Goal: Task Accomplishment & Management: Manage account settings

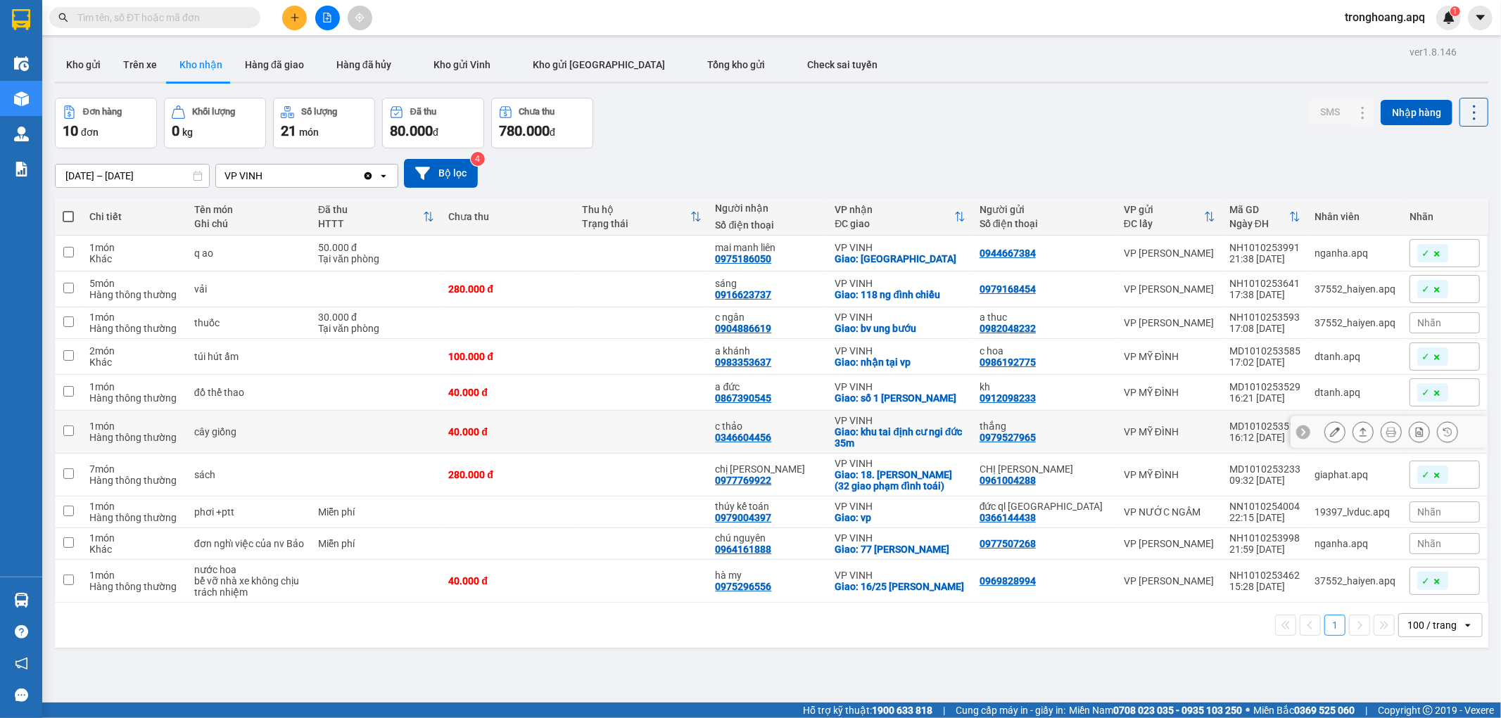
scroll to position [65, 0]
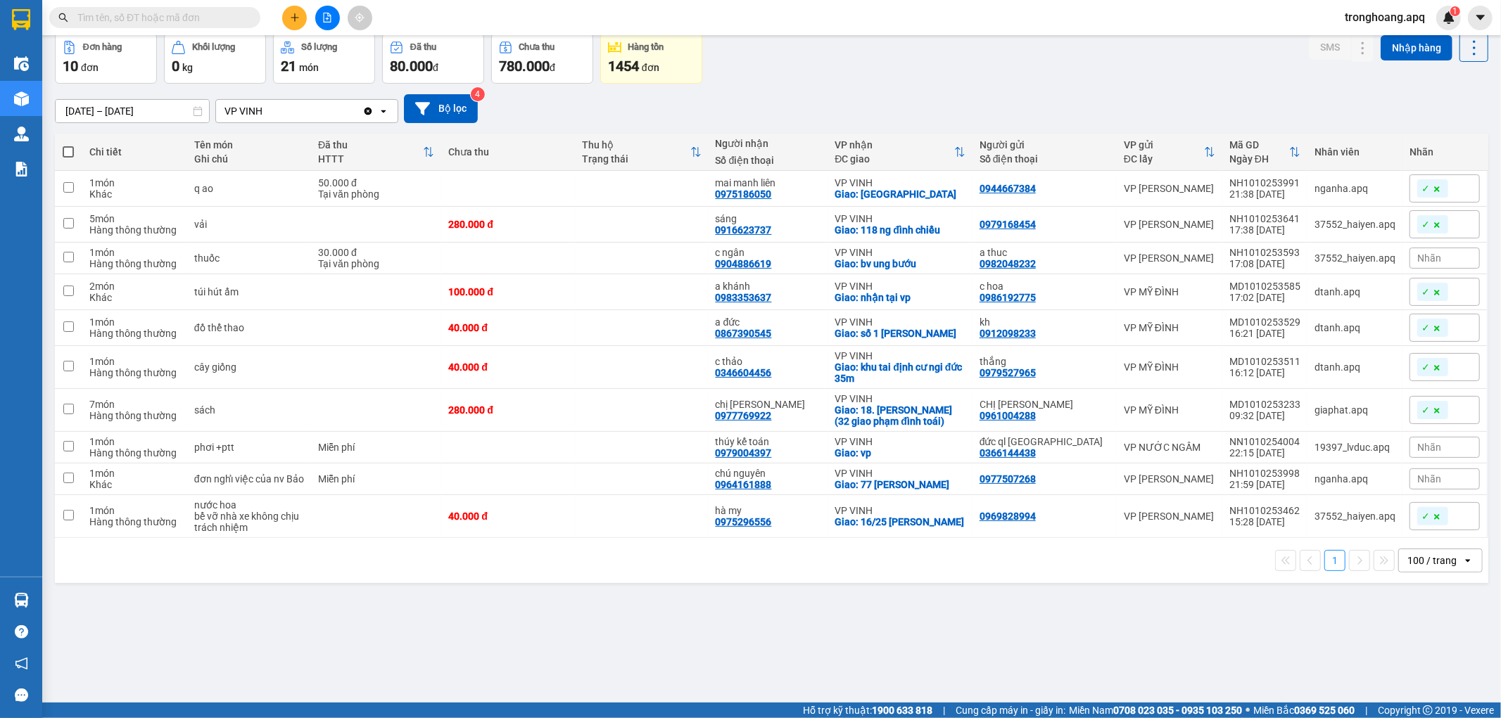
click at [1401, 17] on span "tronghoang.apq" at bounding box center [1384, 17] width 103 height 18
click at [1415, 44] on span "Đăng xuất" at bounding box center [1391, 43] width 75 height 15
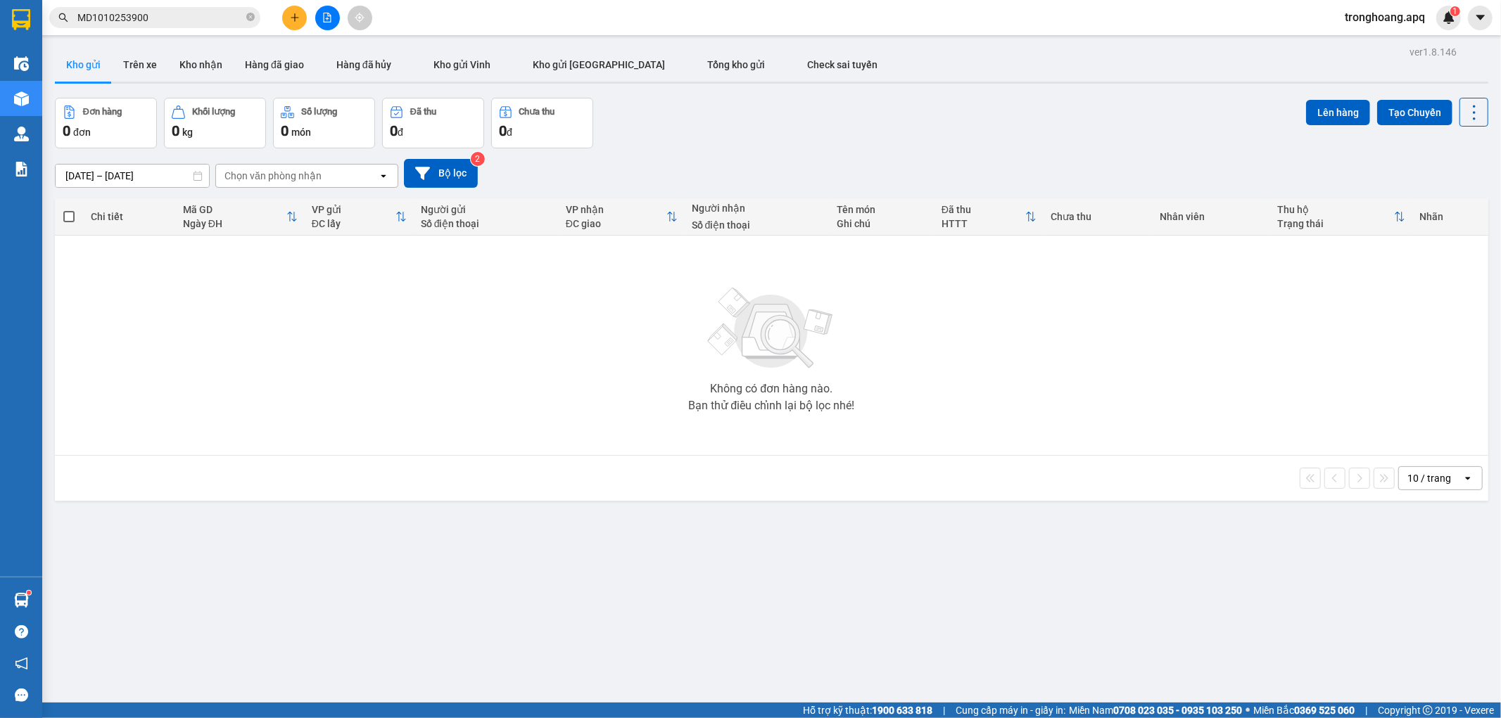
click at [1362, 18] on span "tronghoang.apq" at bounding box center [1384, 17] width 103 height 18
click at [1396, 49] on span "Đăng xuất" at bounding box center [1391, 43] width 75 height 15
